Goal: Task Accomplishment & Management: Use online tool/utility

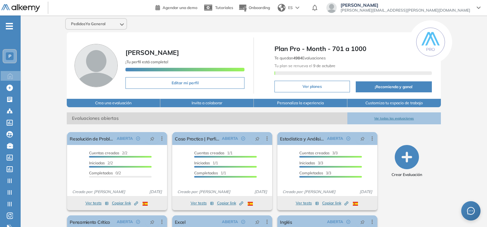
click at [14, 57] on div "P" at bounding box center [9, 56] width 13 height 13
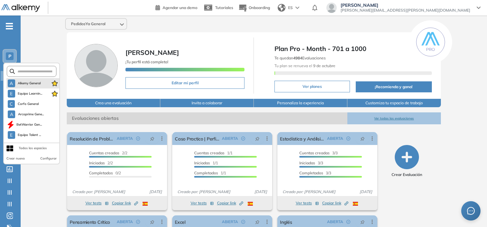
click at [24, 78] on li "A Alkemy General" at bounding box center [32, 83] width 53 height 10
click at [27, 82] on span "Alkemy General" at bounding box center [29, 83] width 23 height 5
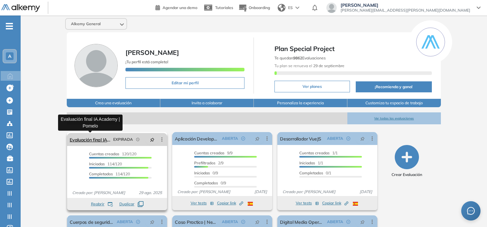
click at [95, 140] on link "Evaluación final IA Academy | Pomelo" at bounding box center [90, 139] width 41 height 13
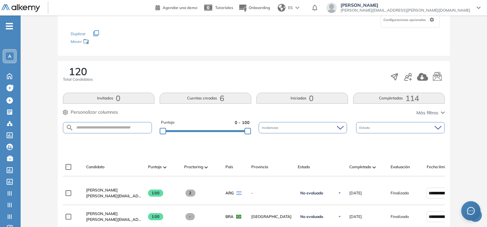
scroll to position [75, 0]
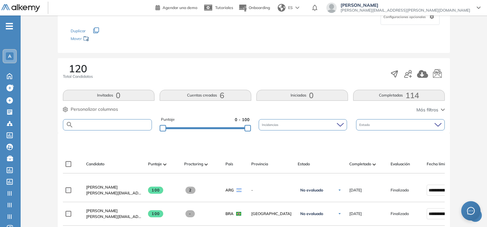
click at [123, 122] on input "text" at bounding box center [112, 124] width 78 height 5
type input "*"
type input "******"
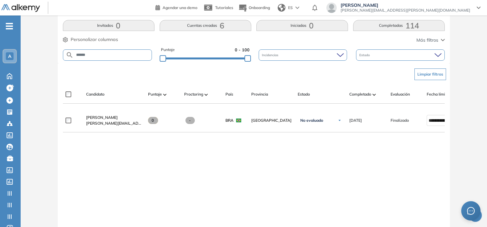
scroll to position [152, 0]
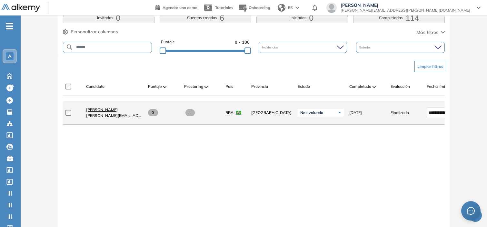
click at [118, 112] on span "[PERSON_NAME]" at bounding box center [102, 109] width 32 height 5
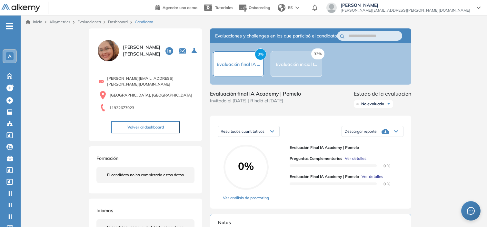
click at [375, 179] on span "Ver detalles" at bounding box center [372, 176] width 22 height 6
click at [423, 153] on div "Inicio Alkymetrics Evaluaciones Dashboard Candidato Evaluación final IA Academy…" at bounding box center [254, 214] width 466 height 398
click at [350, 161] on span "Ver detalles" at bounding box center [356, 158] width 22 height 6
click at [455, 93] on div "Inicio Alkymetrics Evaluaciones Dashboard Candidato Preguntas complementarias P…" at bounding box center [254, 214] width 466 height 398
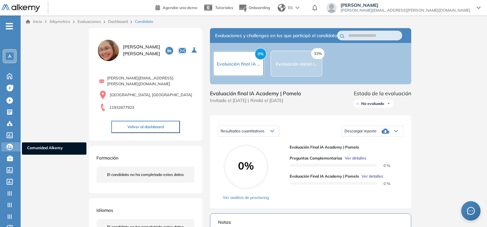
scroll to position [17, 0]
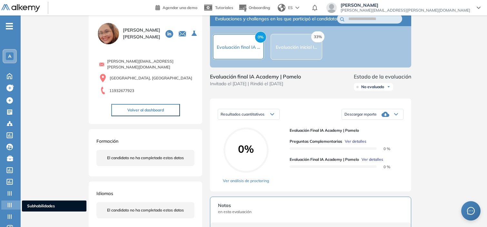
click at [12, 201] on icon at bounding box center [9, 204] width 6 height 6
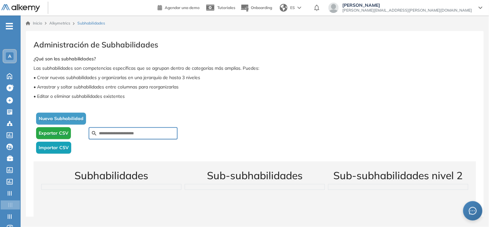
click at [62, 149] on span "Importar CSV" at bounding box center [54, 147] width 30 height 7
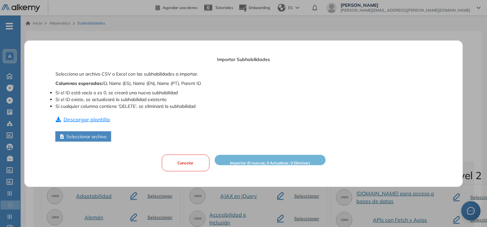
click at [95, 121] on button "Descargar plantilla" at bounding box center [82, 119] width 55 height 8
click at [105, 133] on button "Seleccionar archivo" at bounding box center [83, 136] width 56 height 10
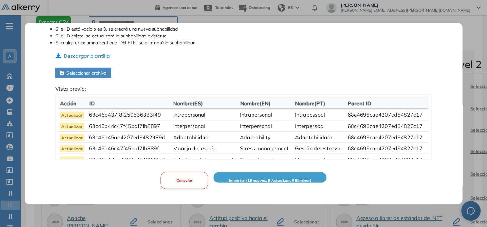
click at [180, 182] on button "Cancelar" at bounding box center [185, 180] width 48 height 17
